Goal: Navigation & Orientation: Find specific page/section

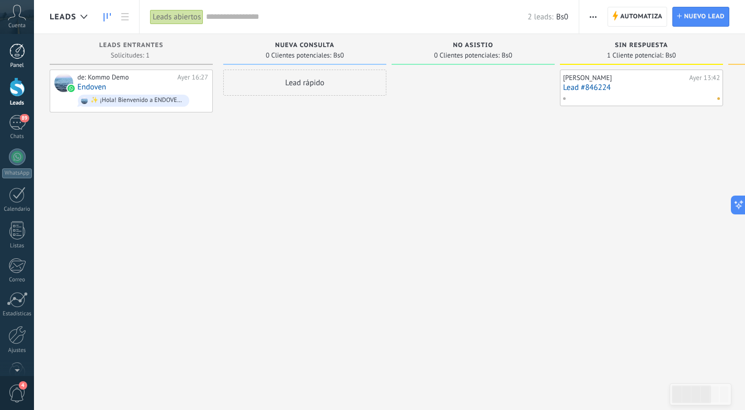
click at [13, 50] on div at bounding box center [17, 51] width 16 height 16
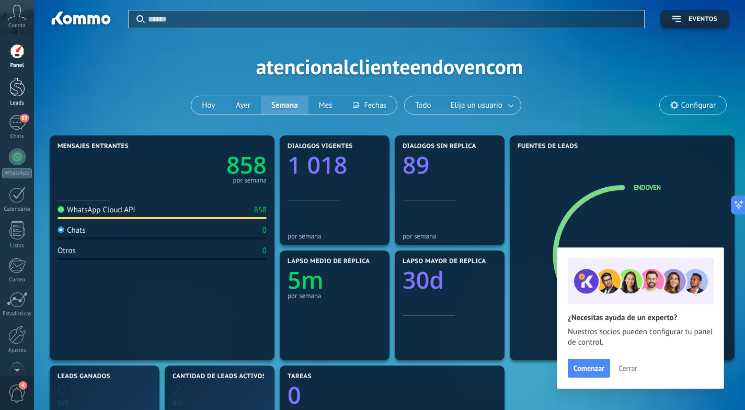
click at [15, 94] on div at bounding box center [17, 86] width 16 height 19
